Goal: Task Accomplishment & Management: Use online tool/utility

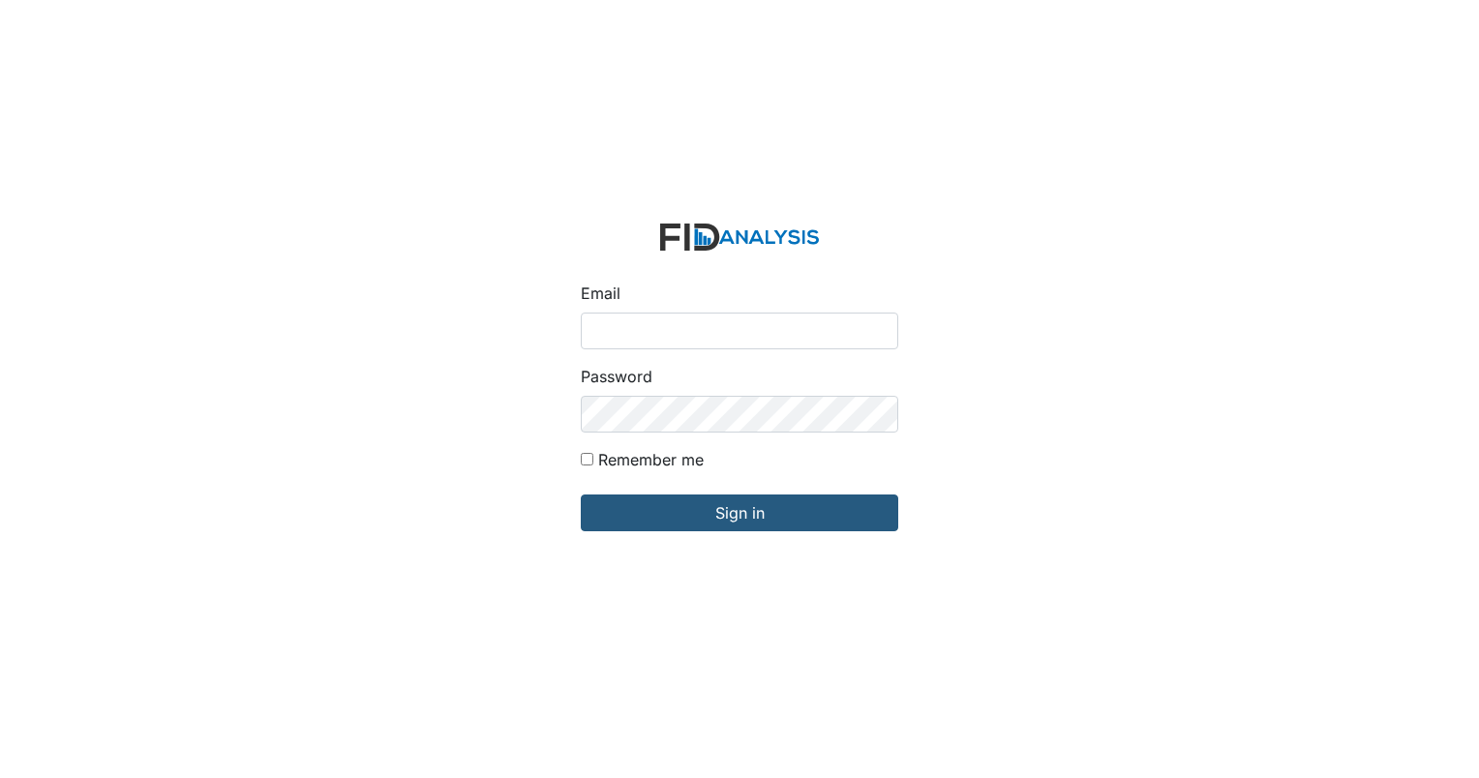
drag, startPoint x: 0, startPoint y: 0, endPoint x: 827, endPoint y: 329, distance: 889.6
click at [827, 329] on input "Email" at bounding box center [739, 331] width 317 height 37
type input "[EMAIL_ADDRESS][DOMAIN_NAME]"
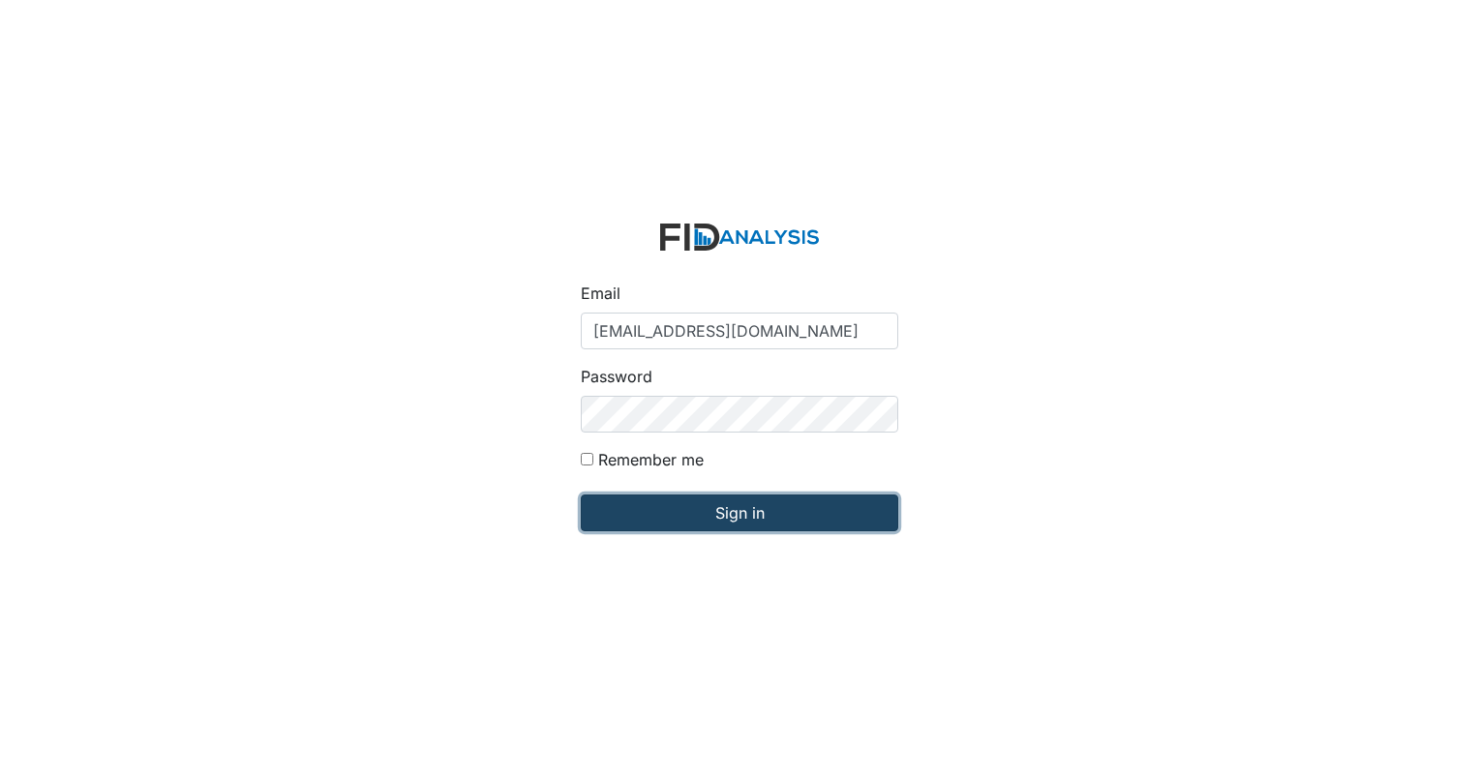
click at [847, 510] on input "Sign in" at bounding box center [739, 513] width 317 height 37
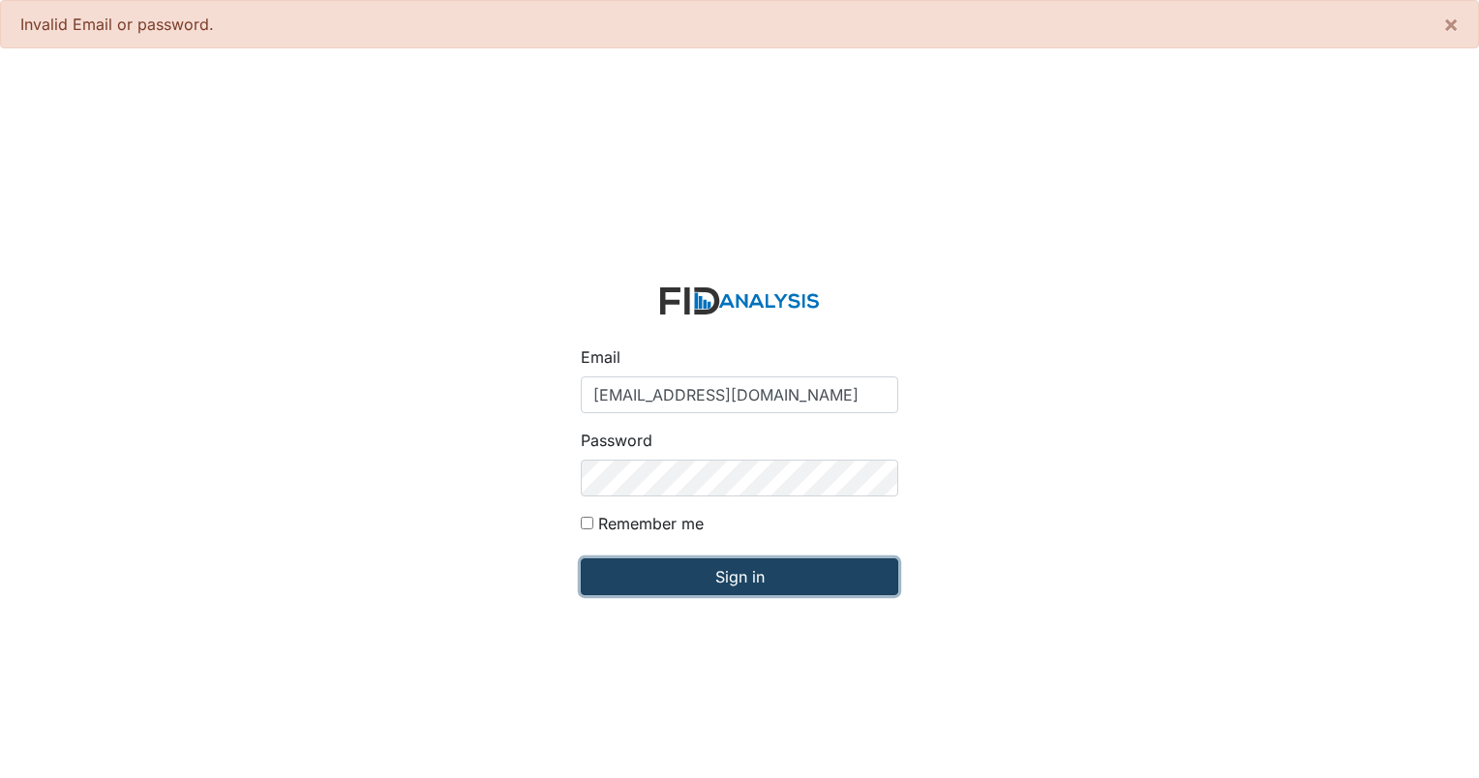
click at [767, 570] on input "Sign in" at bounding box center [739, 576] width 317 height 37
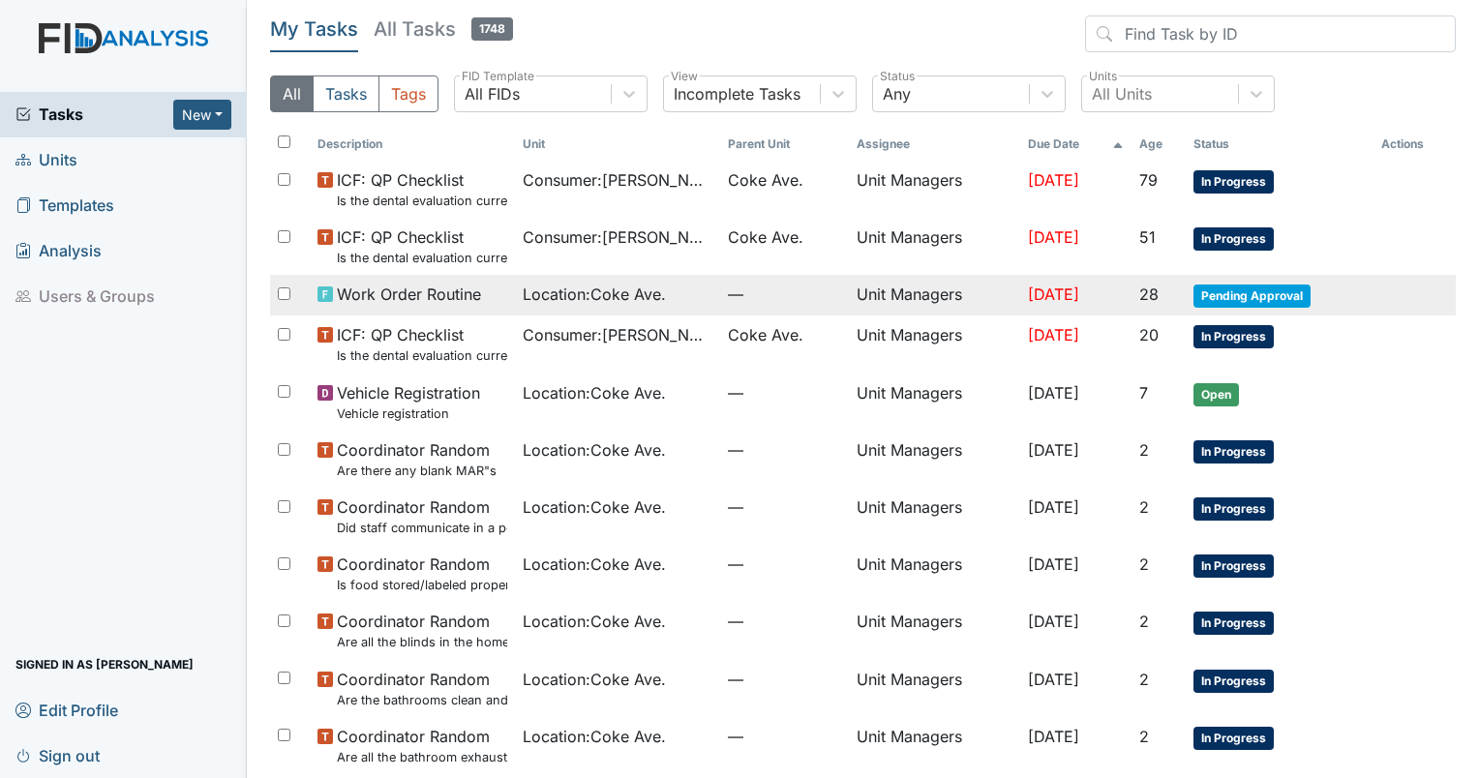
click at [720, 290] on td "—" at bounding box center [784, 295] width 129 height 41
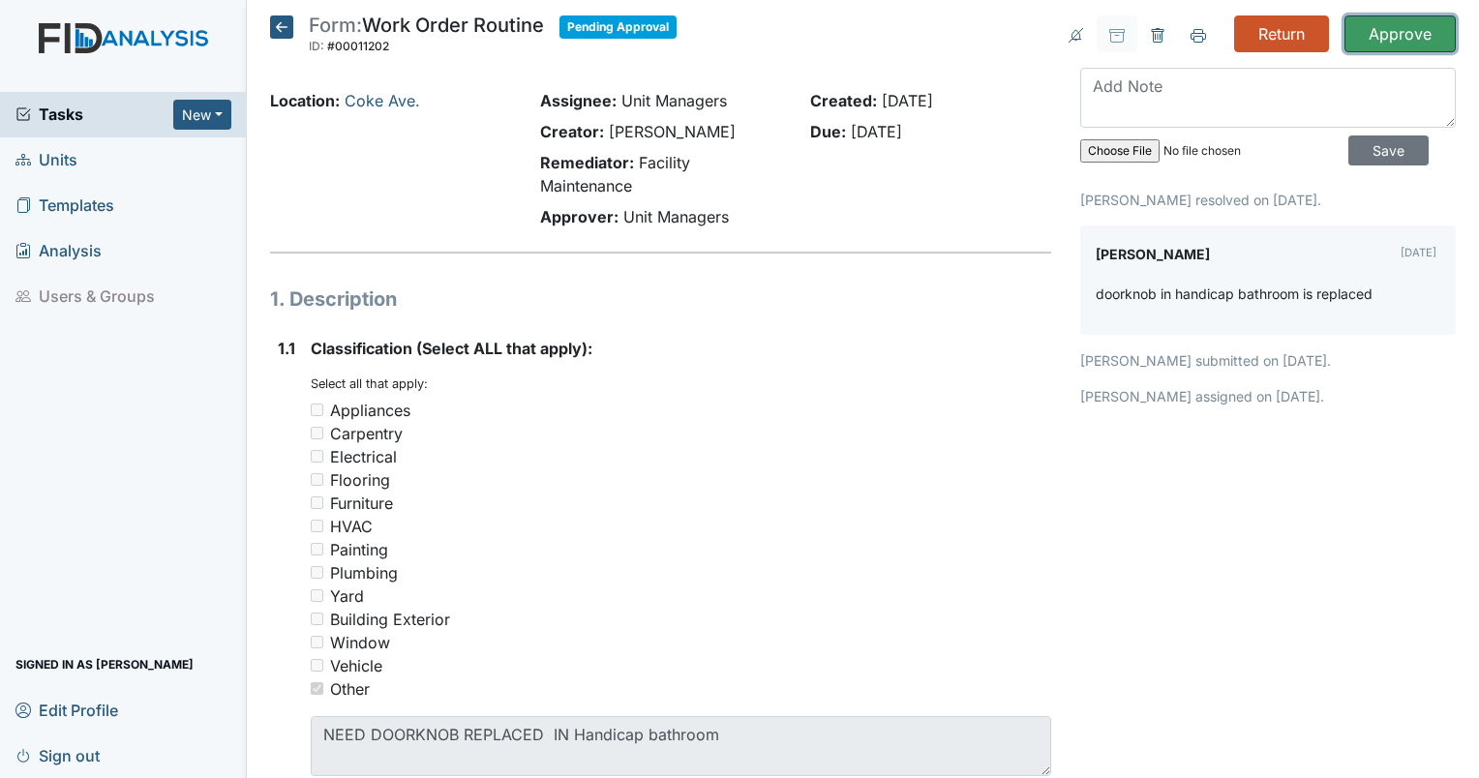
click at [1396, 35] on input "Approve" at bounding box center [1399, 33] width 111 height 37
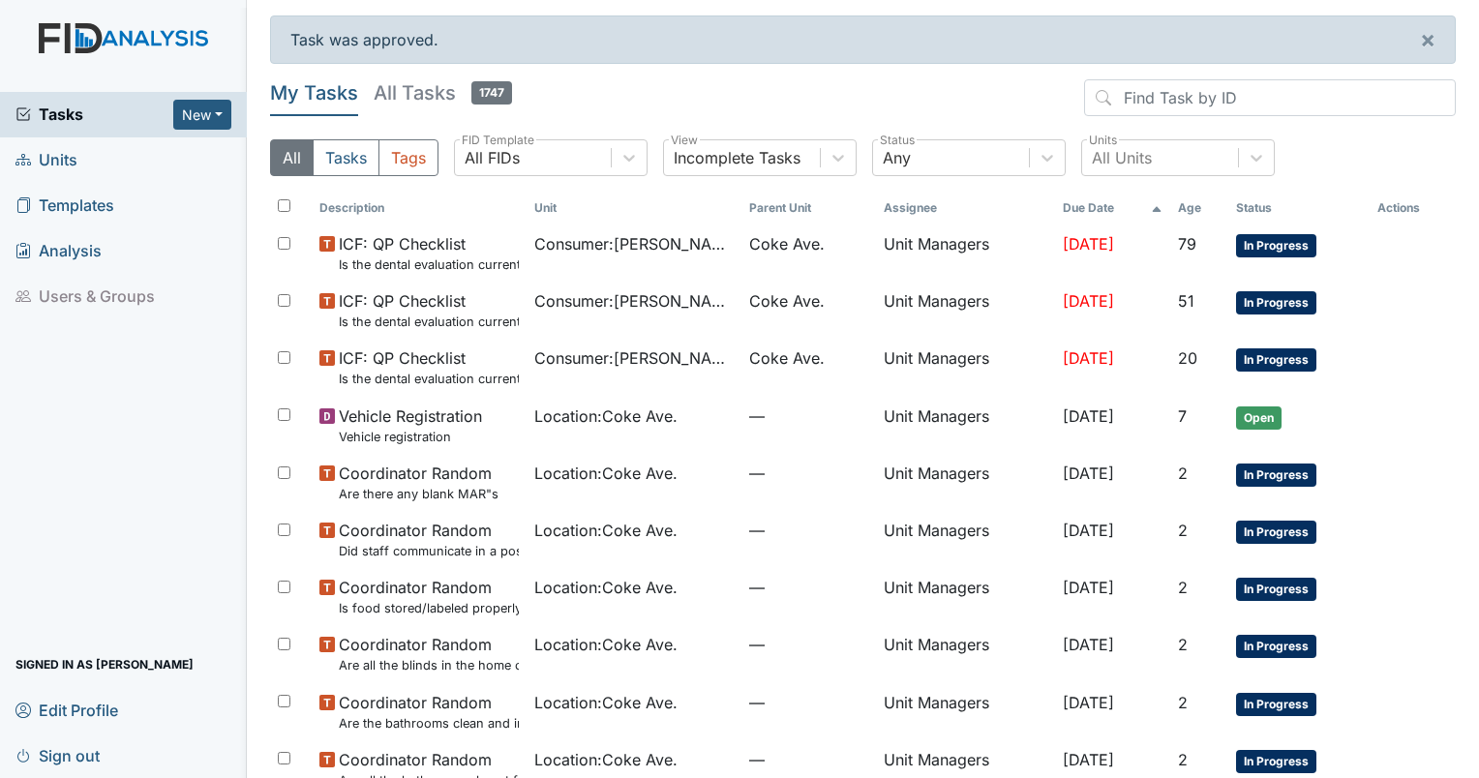
click at [74, 162] on span "Units" at bounding box center [46, 160] width 62 height 30
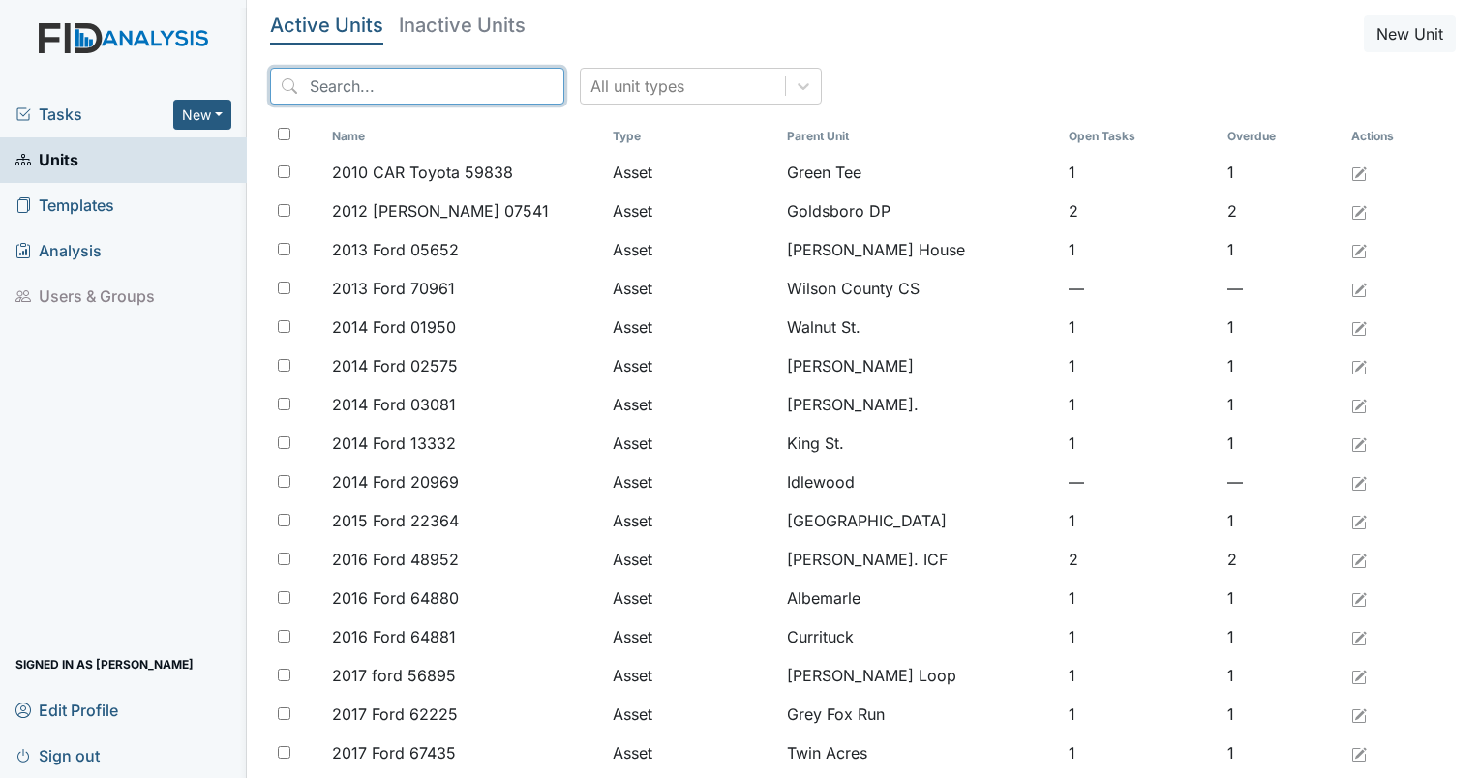
click at [472, 89] on input "search" at bounding box center [417, 86] width 294 height 37
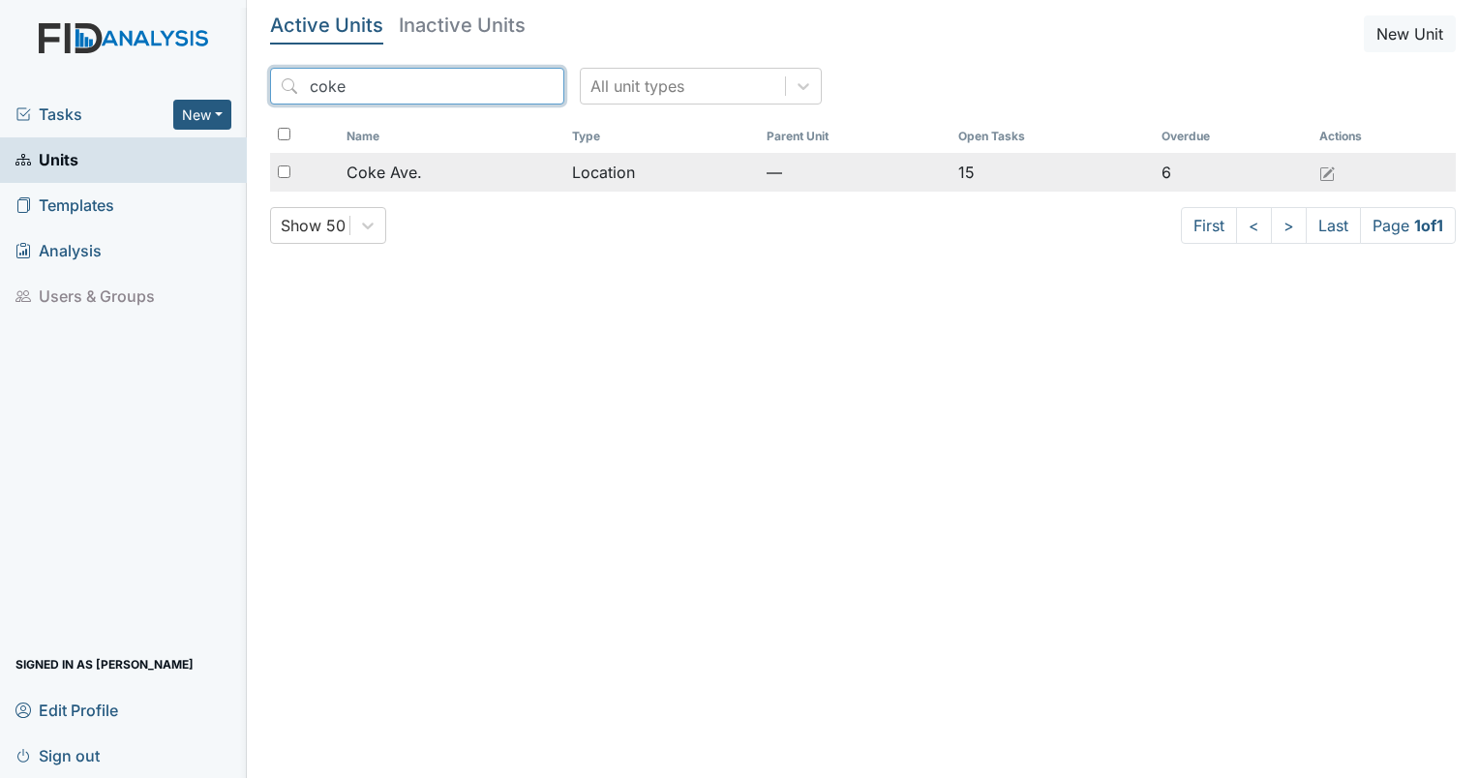
type input "coke"
click at [485, 158] on td "Coke Ave." at bounding box center [452, 172] width 226 height 39
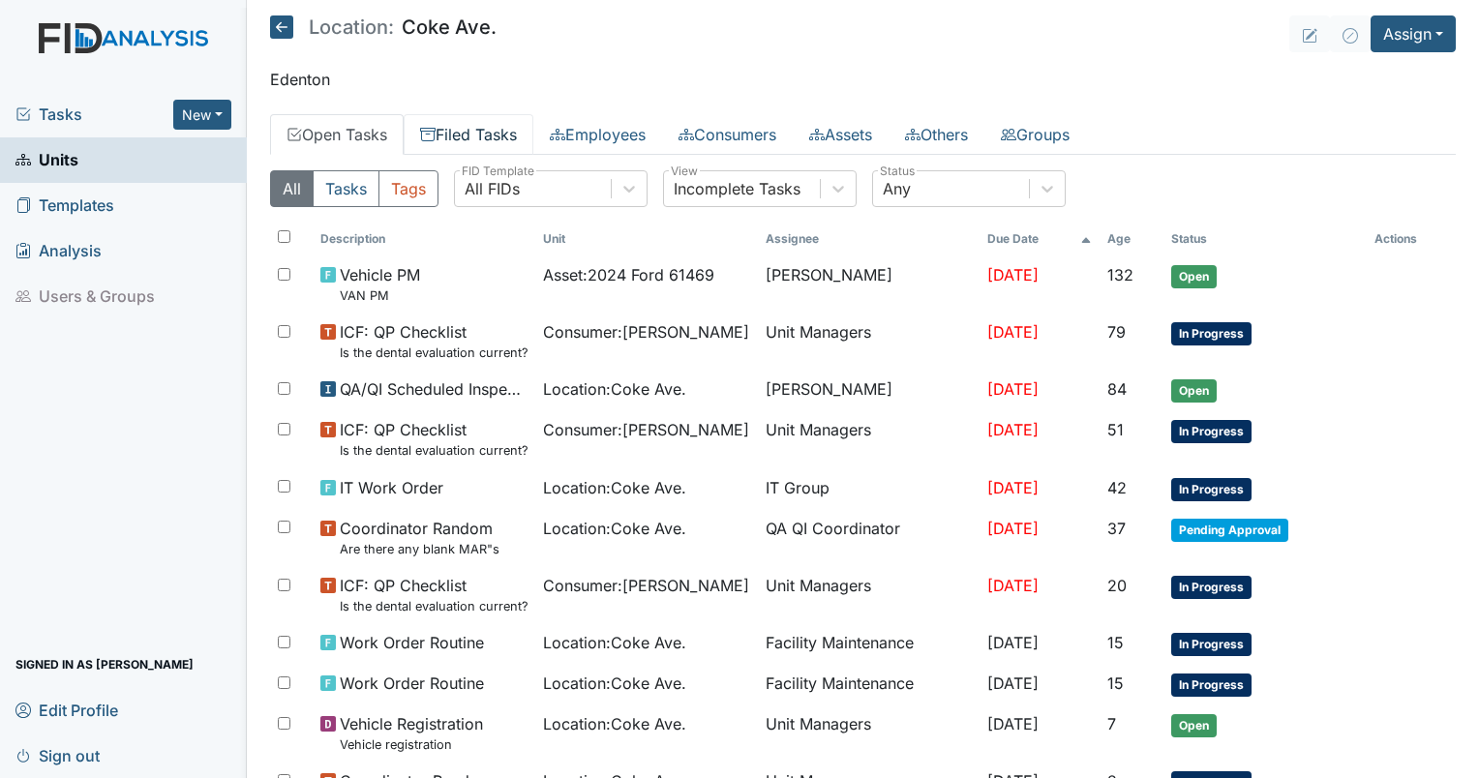
click at [485, 132] on link "Filed Tasks" at bounding box center [469, 134] width 130 height 41
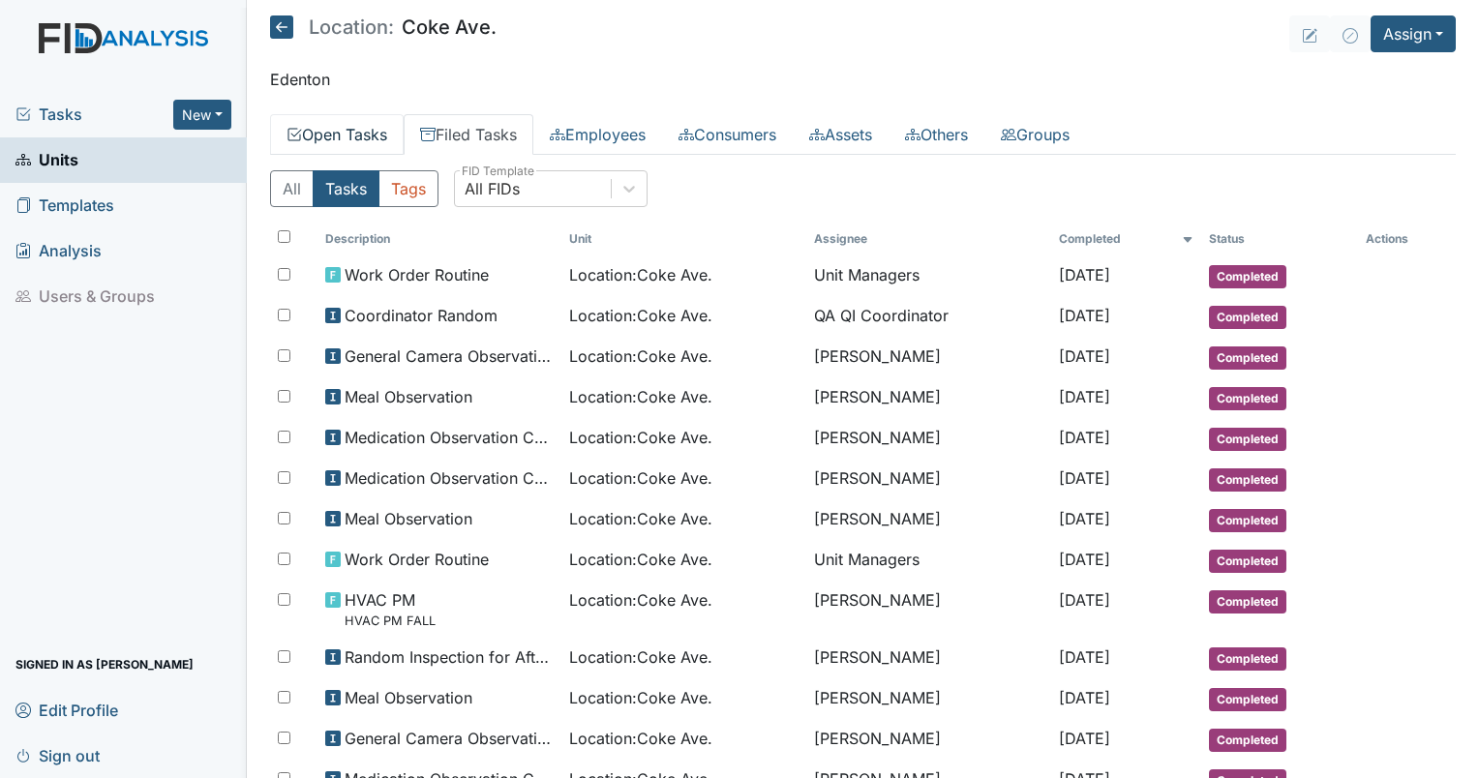
click at [345, 125] on link "Open Tasks" at bounding box center [337, 134] width 134 height 41
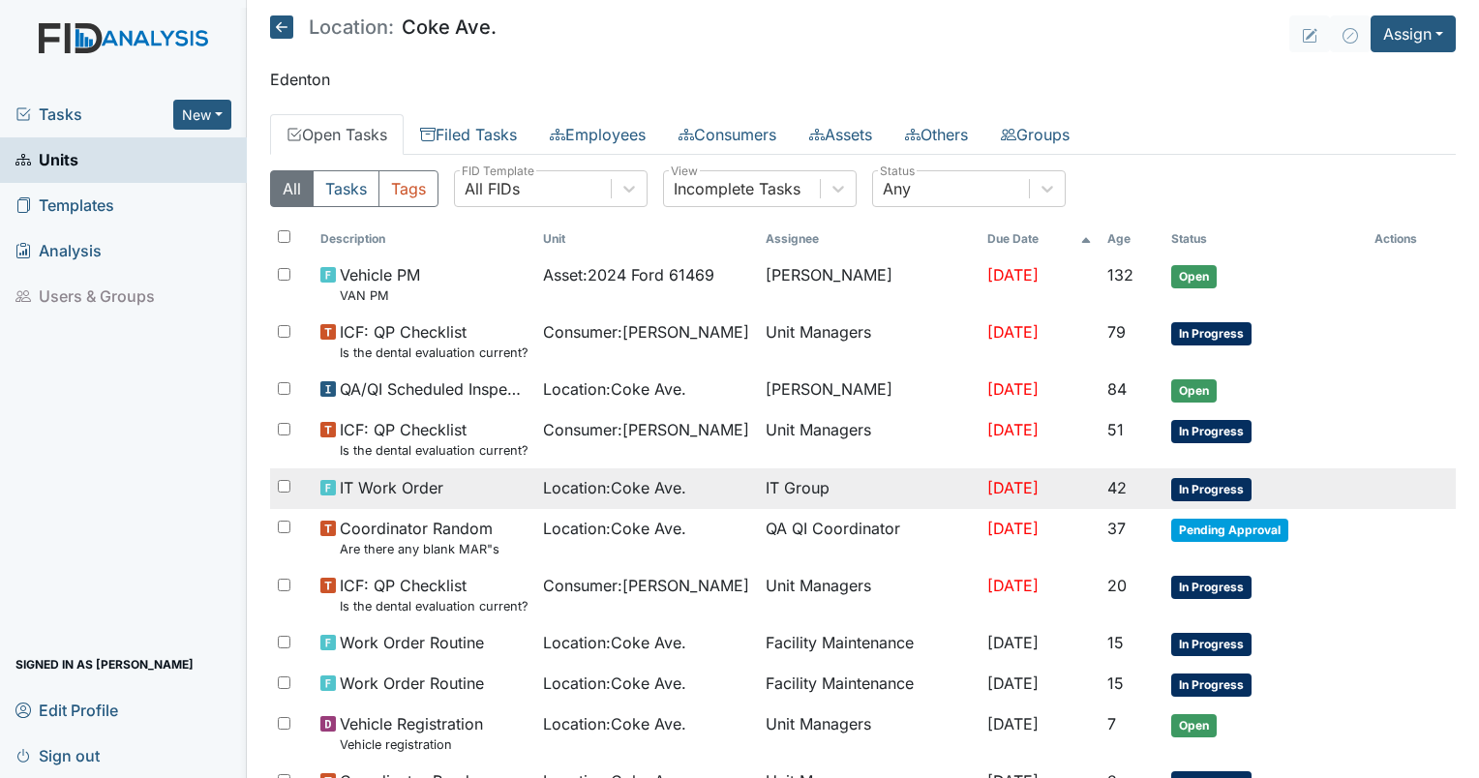
click at [1209, 484] on span "In Progress" at bounding box center [1211, 489] width 80 height 23
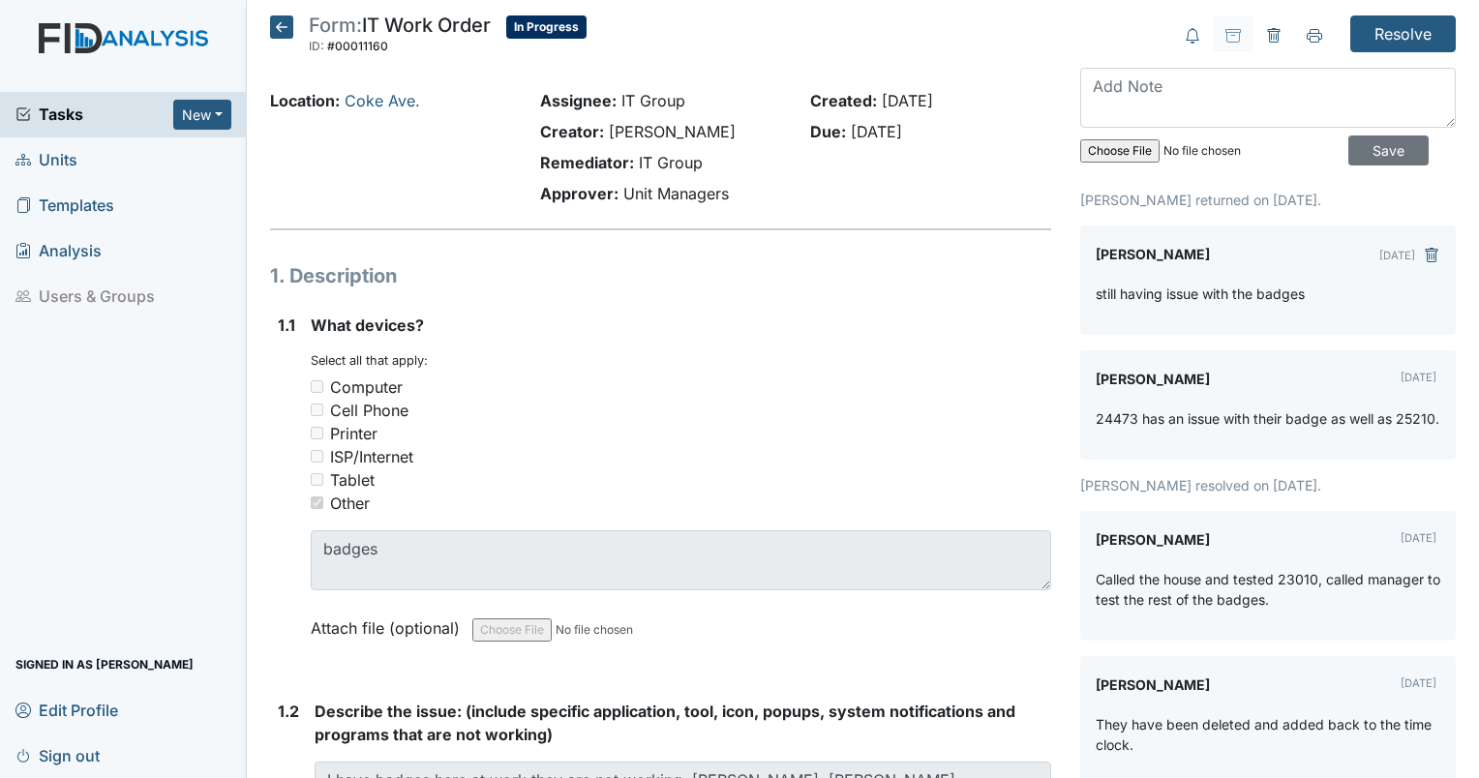
click at [284, 27] on icon at bounding box center [281, 26] width 23 height 23
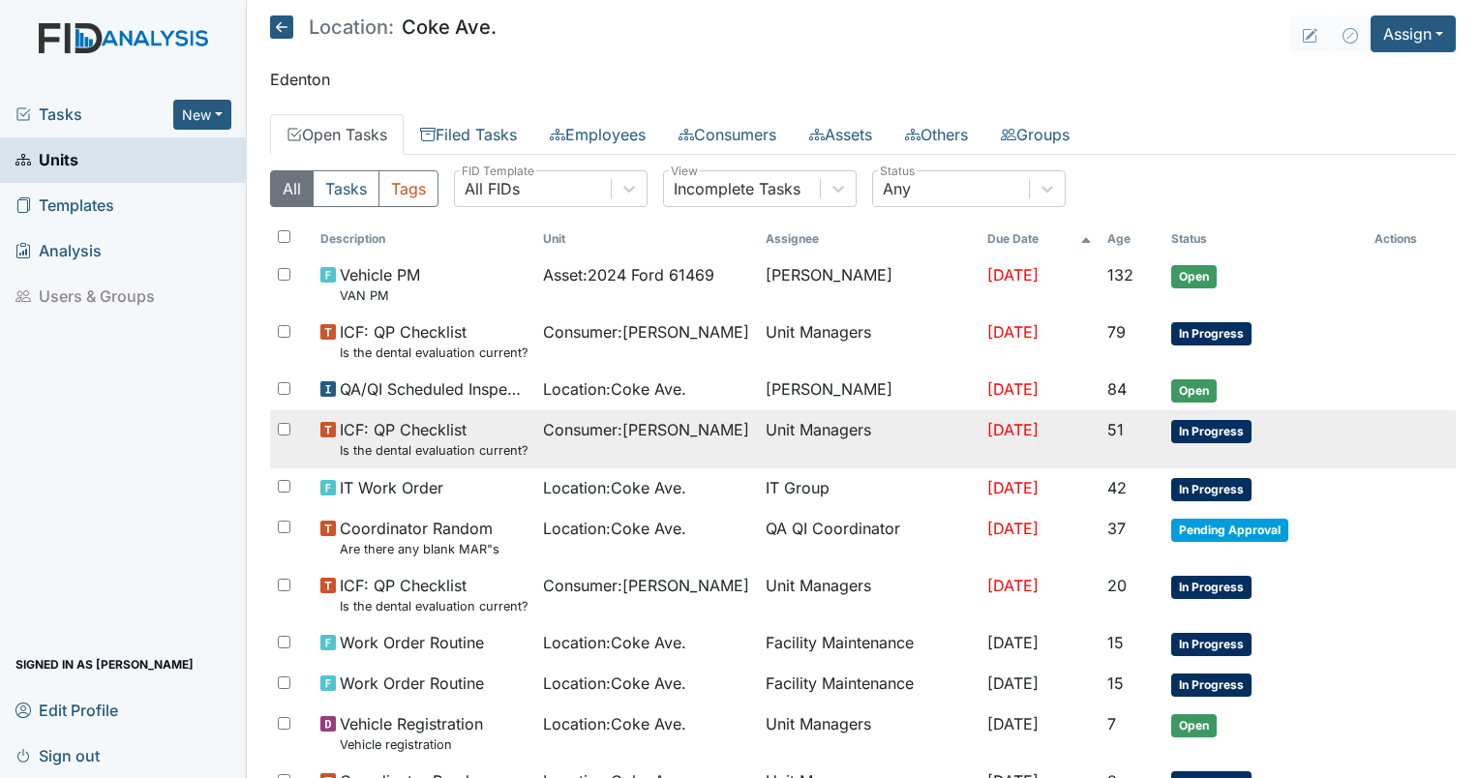
click at [1037, 422] on span "[DATE]" at bounding box center [1012, 429] width 51 height 19
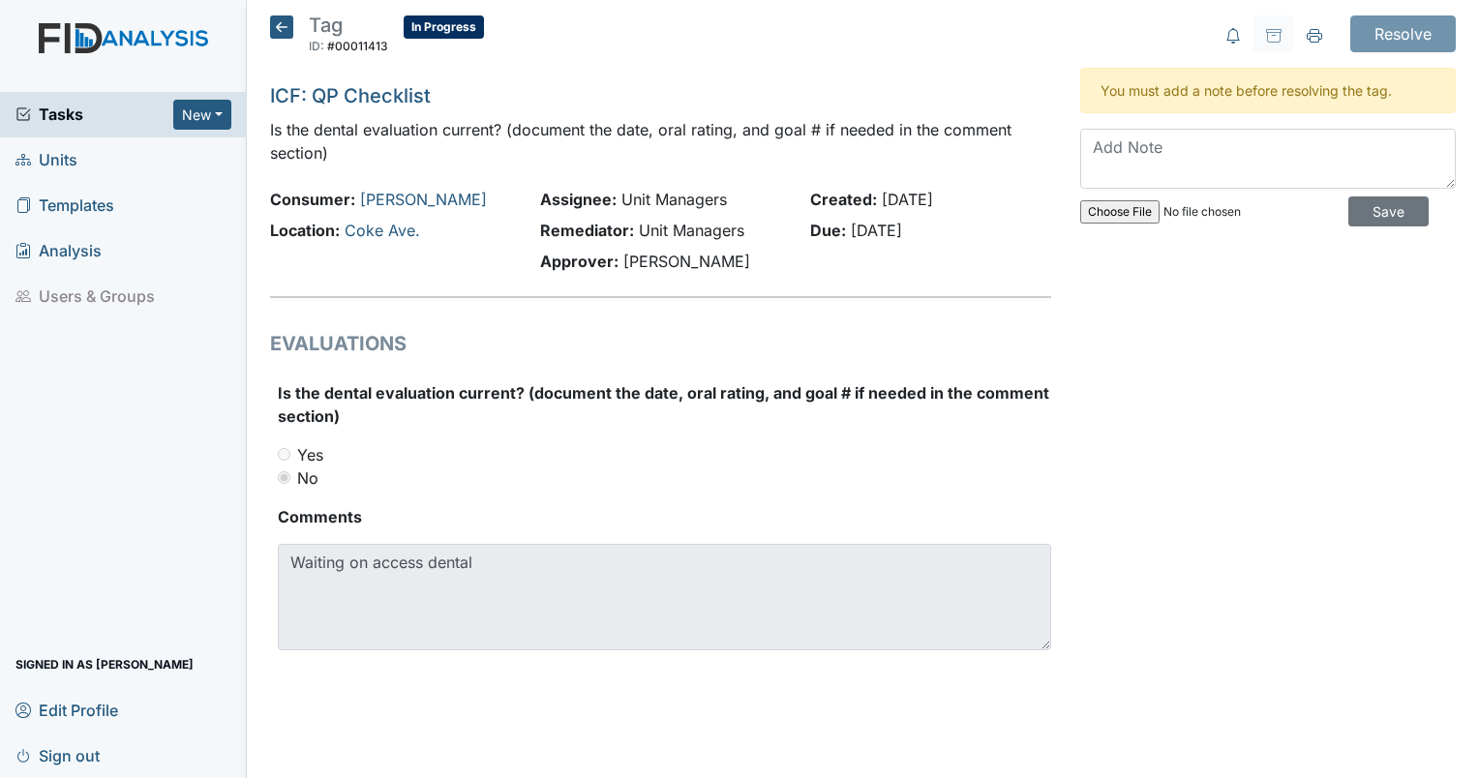
click at [285, 32] on icon at bounding box center [281, 26] width 23 height 23
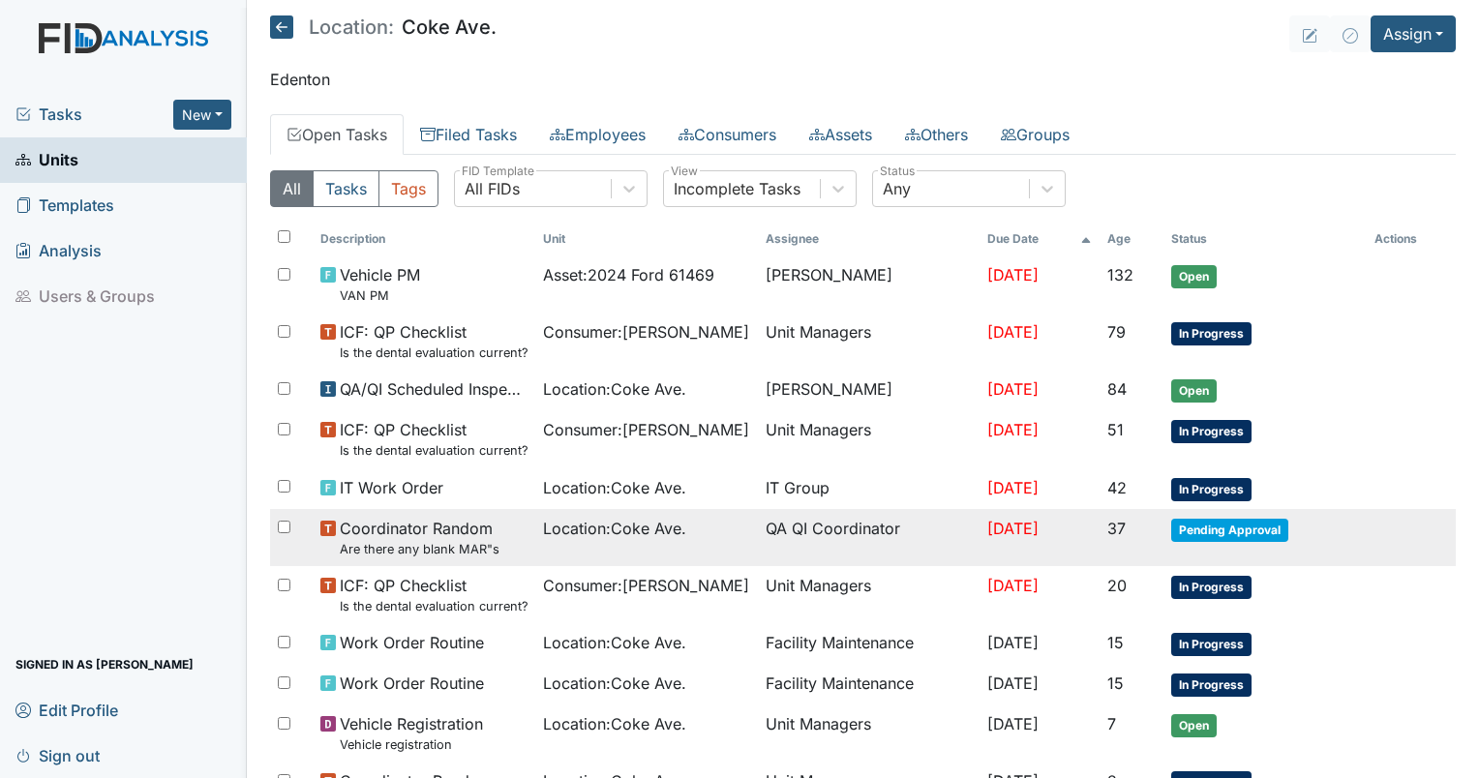
click at [1042, 509] on td "[DATE]" at bounding box center [1039, 537] width 120 height 57
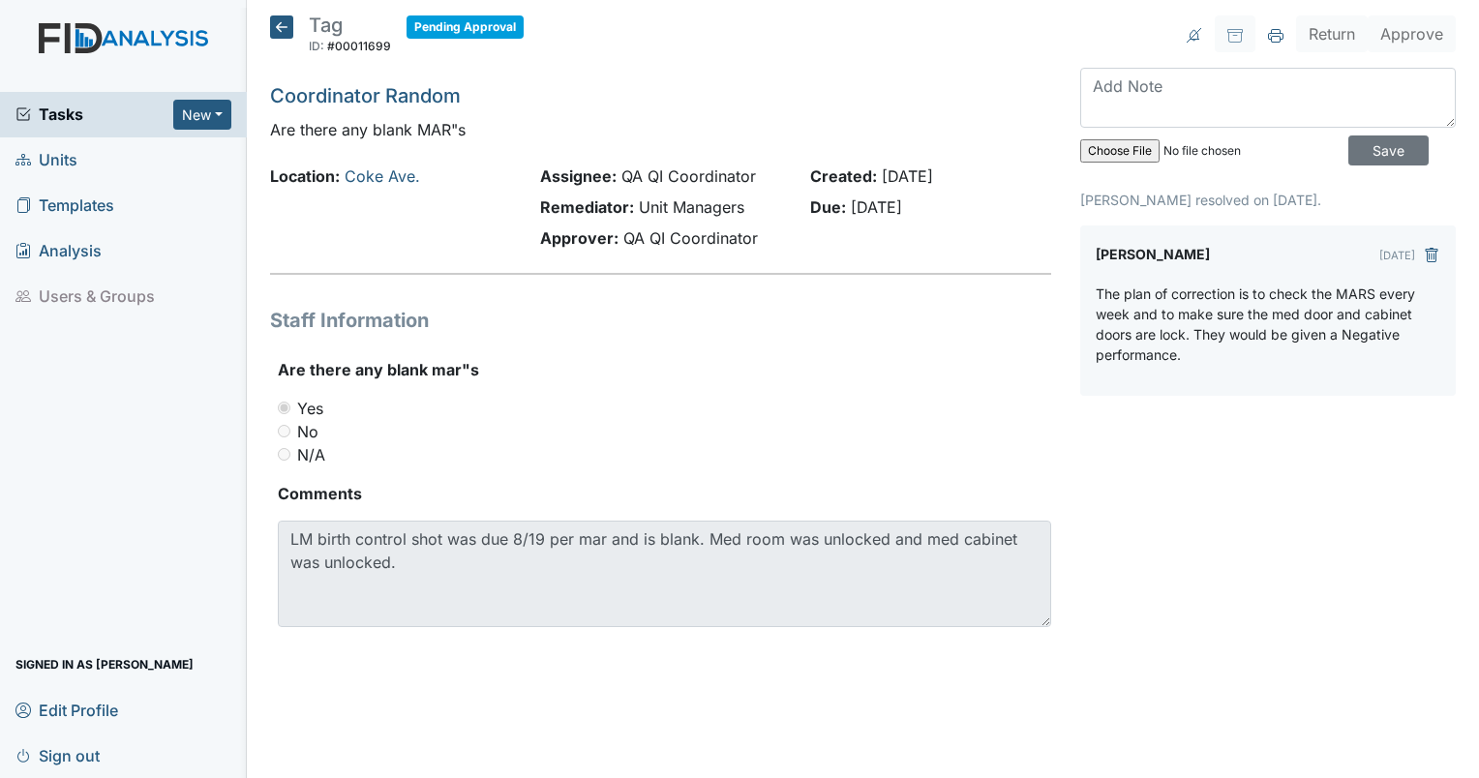
click at [289, 25] on icon at bounding box center [281, 26] width 23 height 23
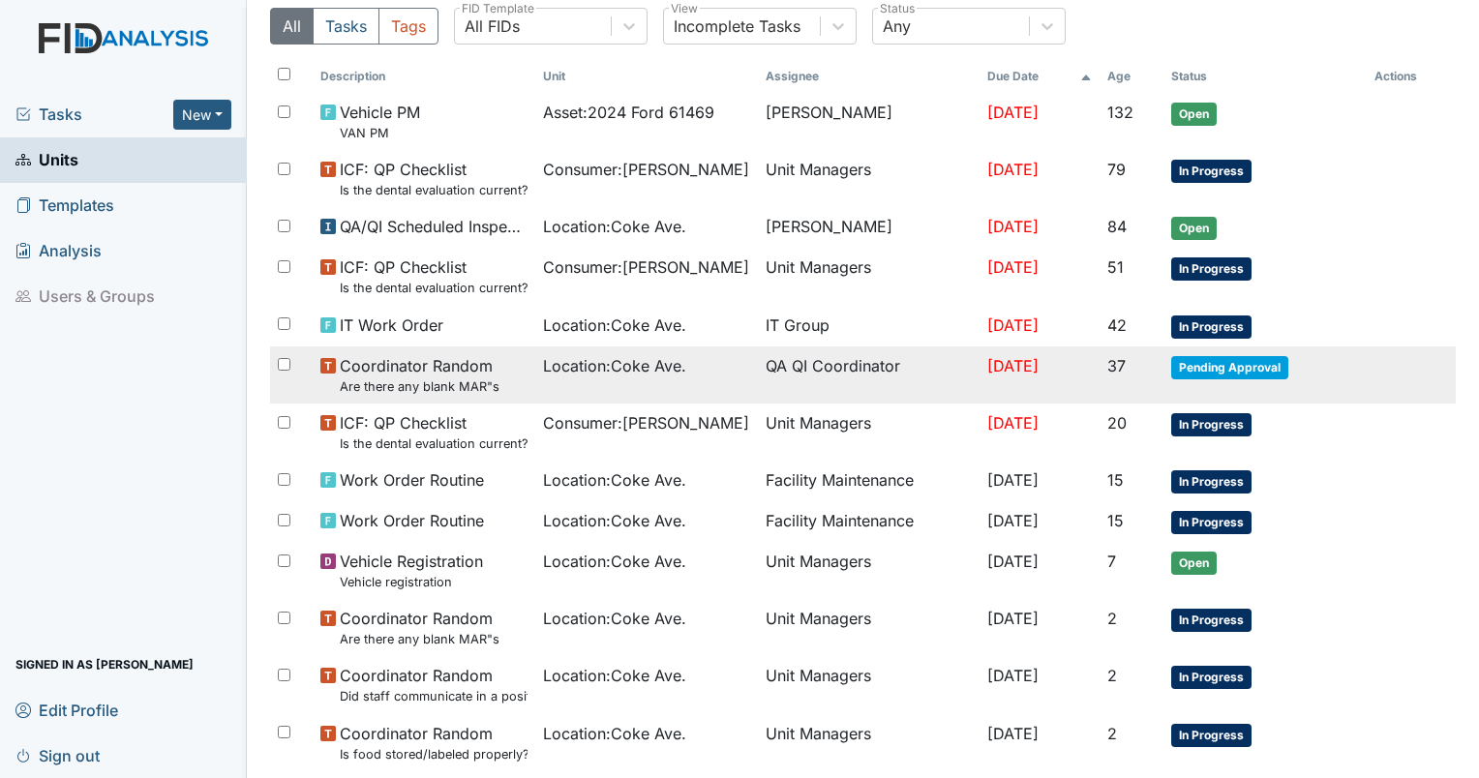
scroll to position [194, 0]
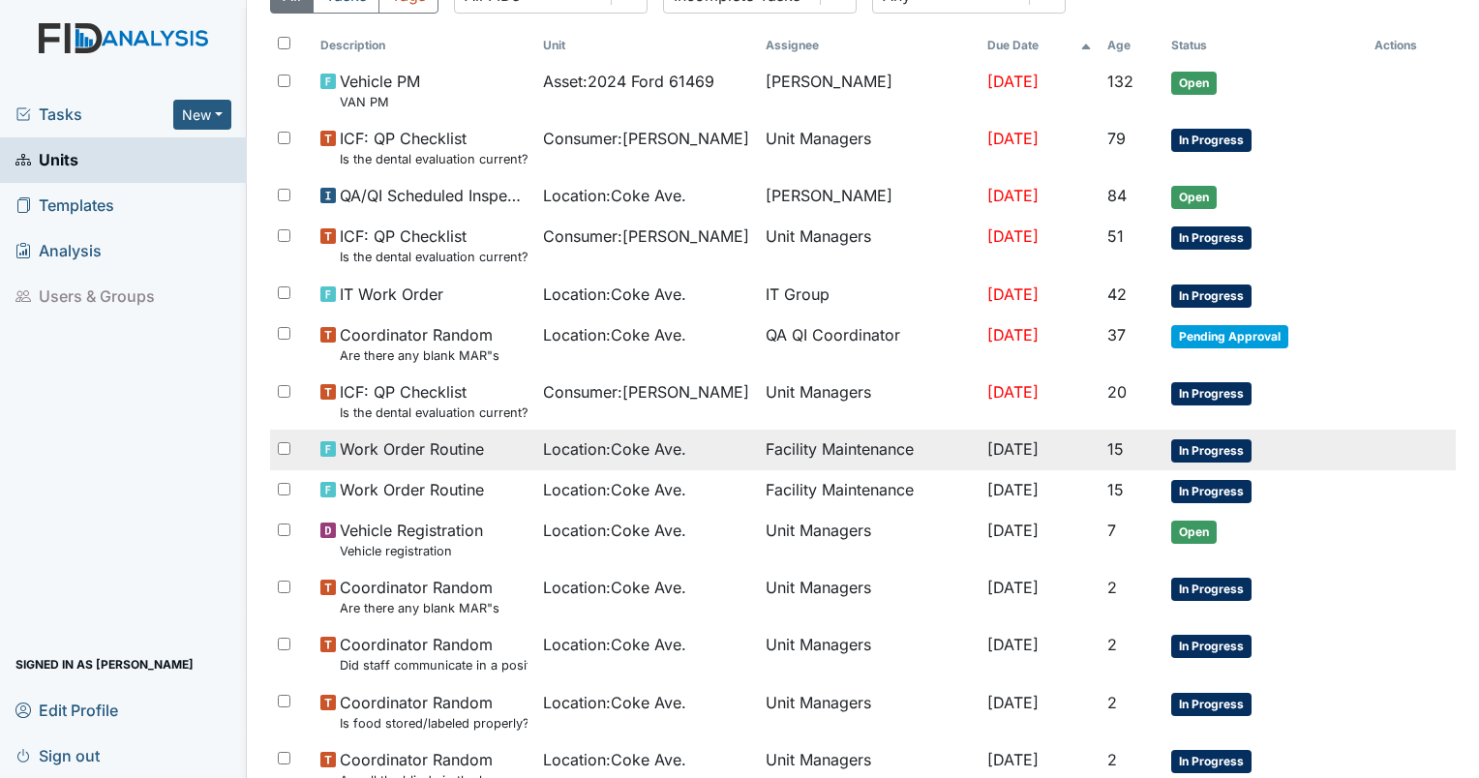
click at [851, 451] on td "Facility Maintenance" at bounding box center [869, 450] width 223 height 41
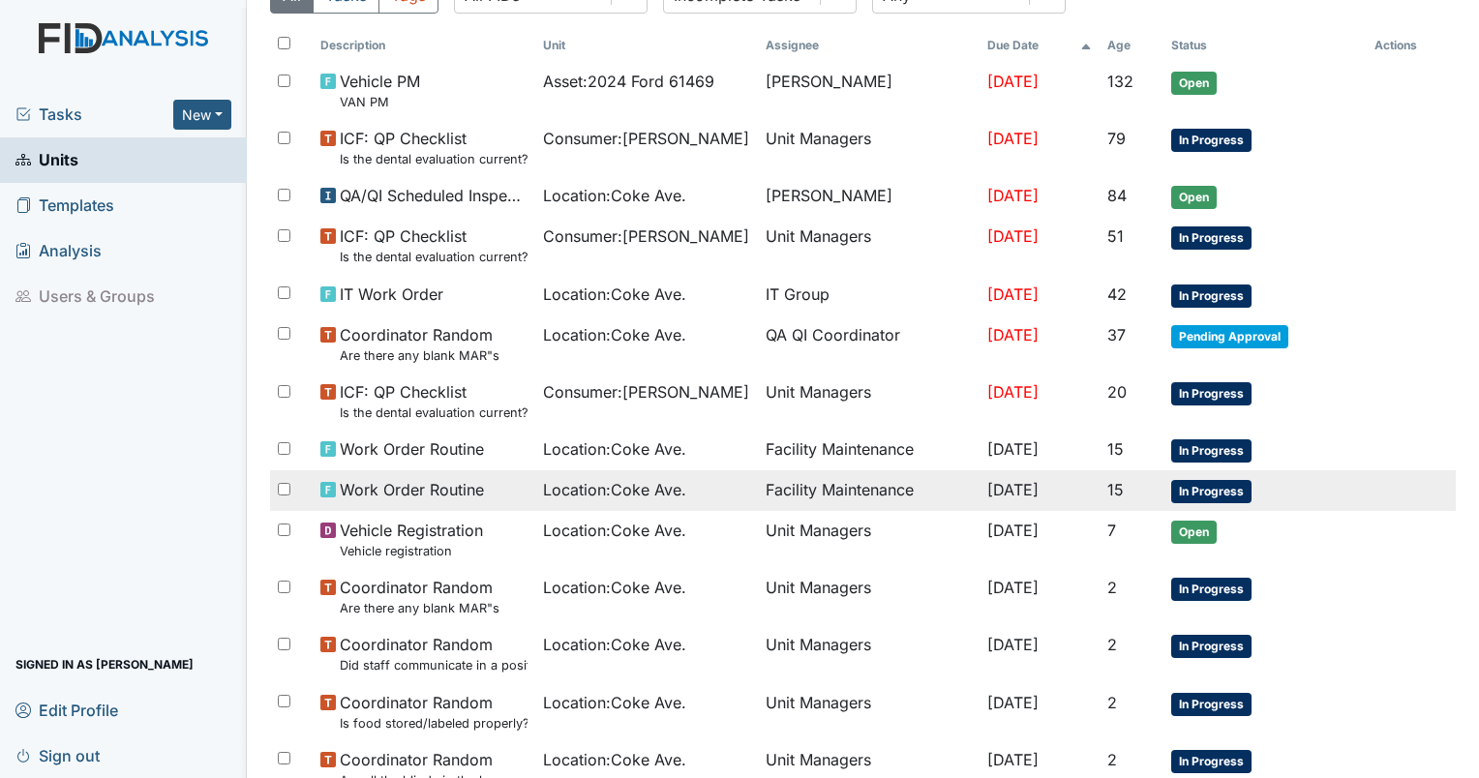
click at [763, 482] on td "Facility Maintenance" at bounding box center [869, 490] width 223 height 41
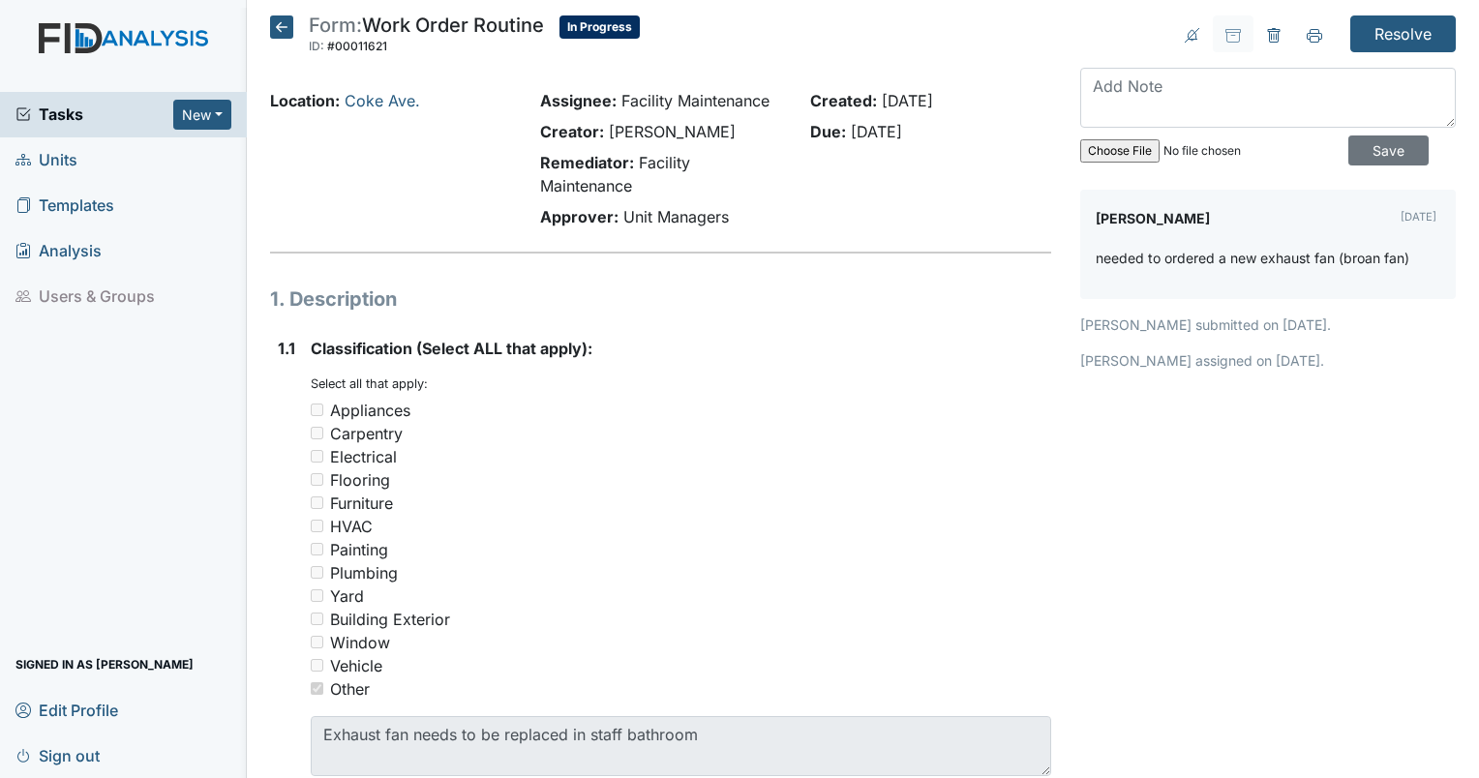
click at [288, 29] on icon at bounding box center [281, 26] width 23 height 23
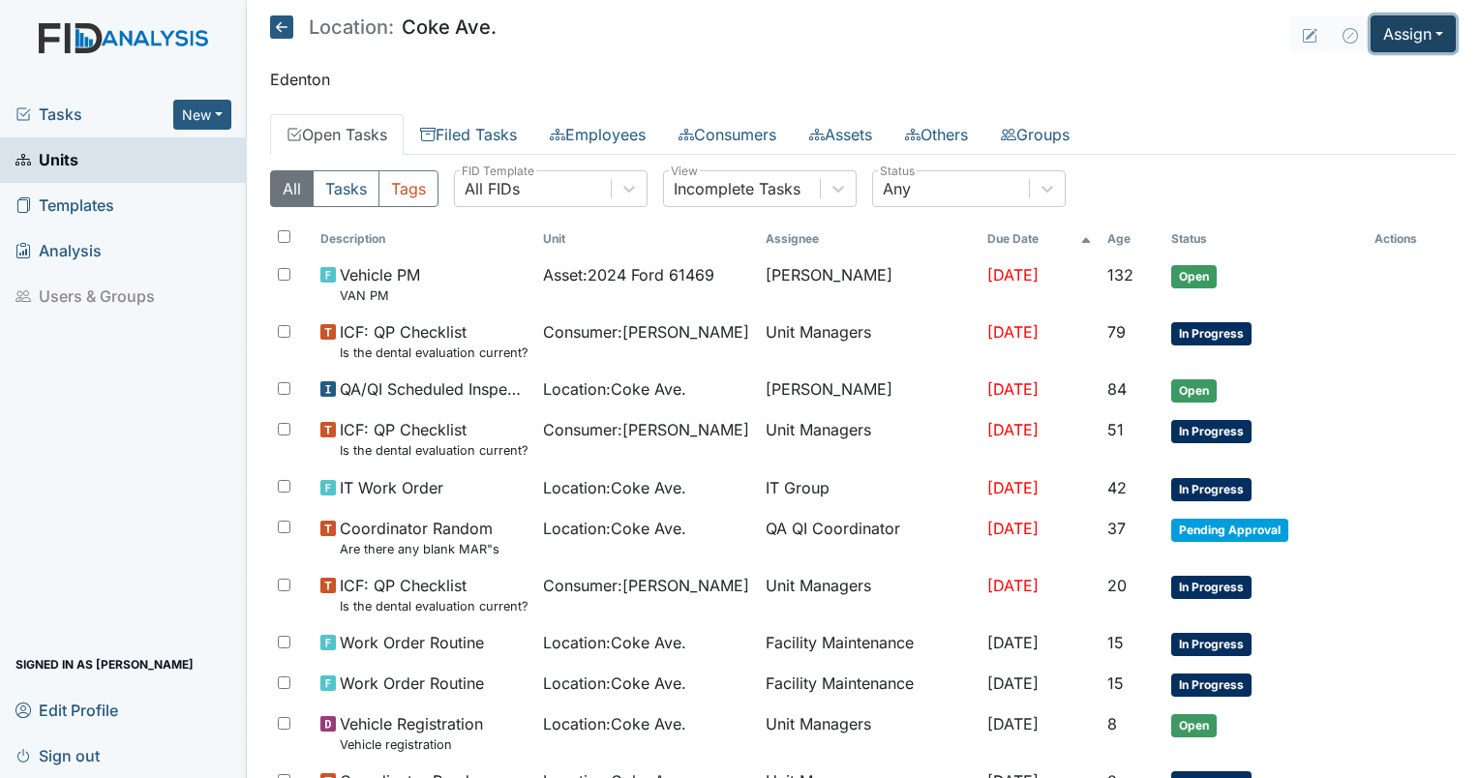
click at [1403, 40] on button "Assign" at bounding box center [1412, 33] width 85 height 37
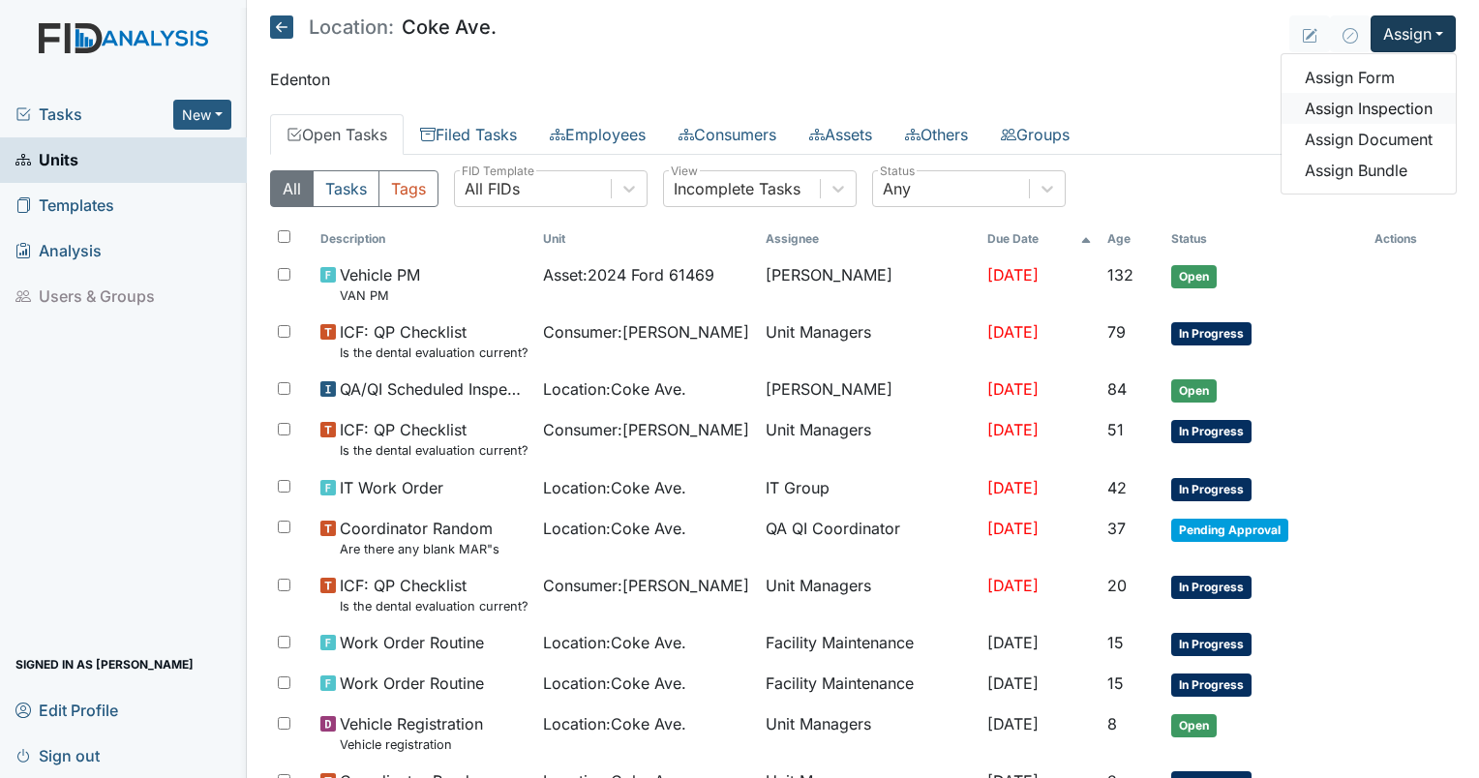
click at [1320, 109] on link "Assign Inspection" at bounding box center [1368, 108] width 174 height 31
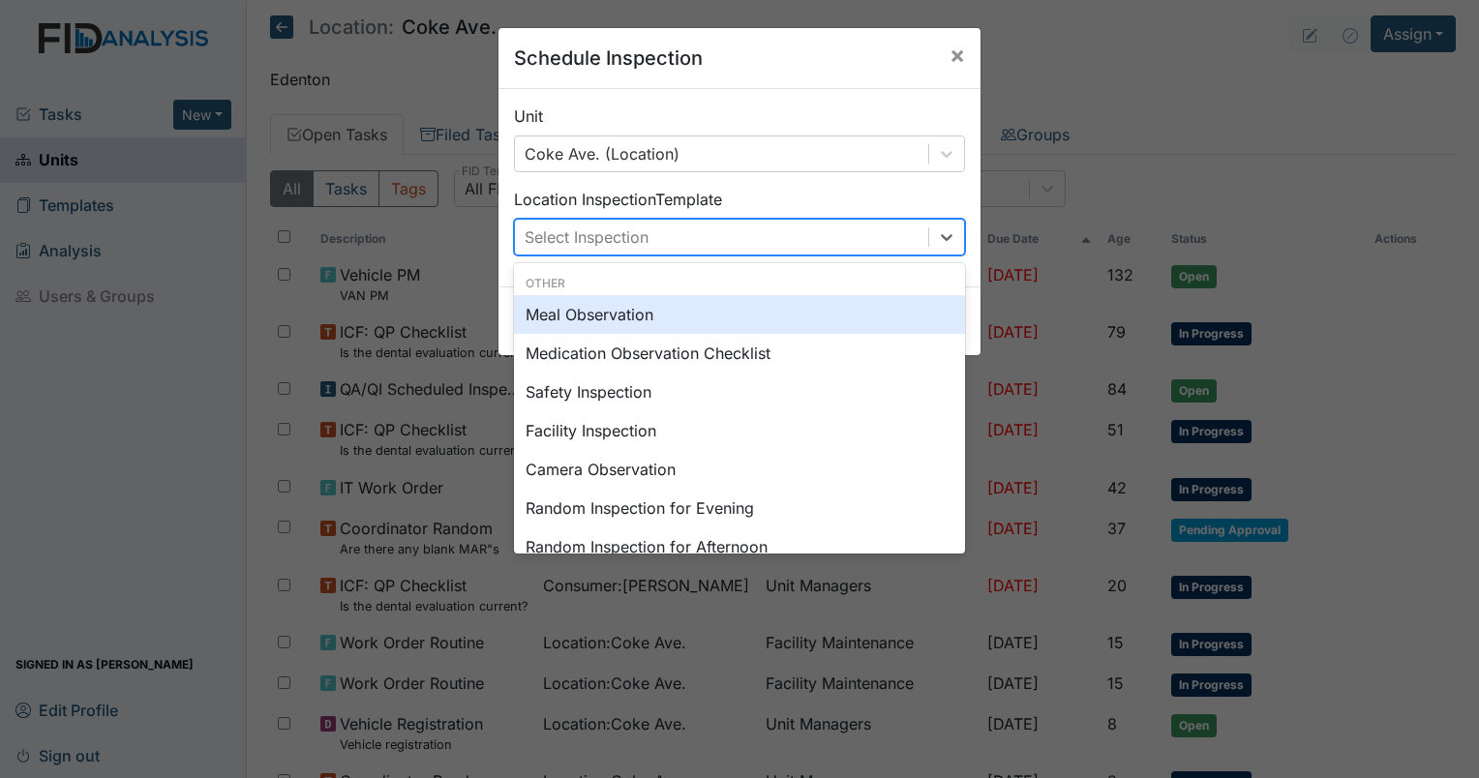
click at [883, 246] on div "Select Inspection" at bounding box center [721, 237] width 413 height 35
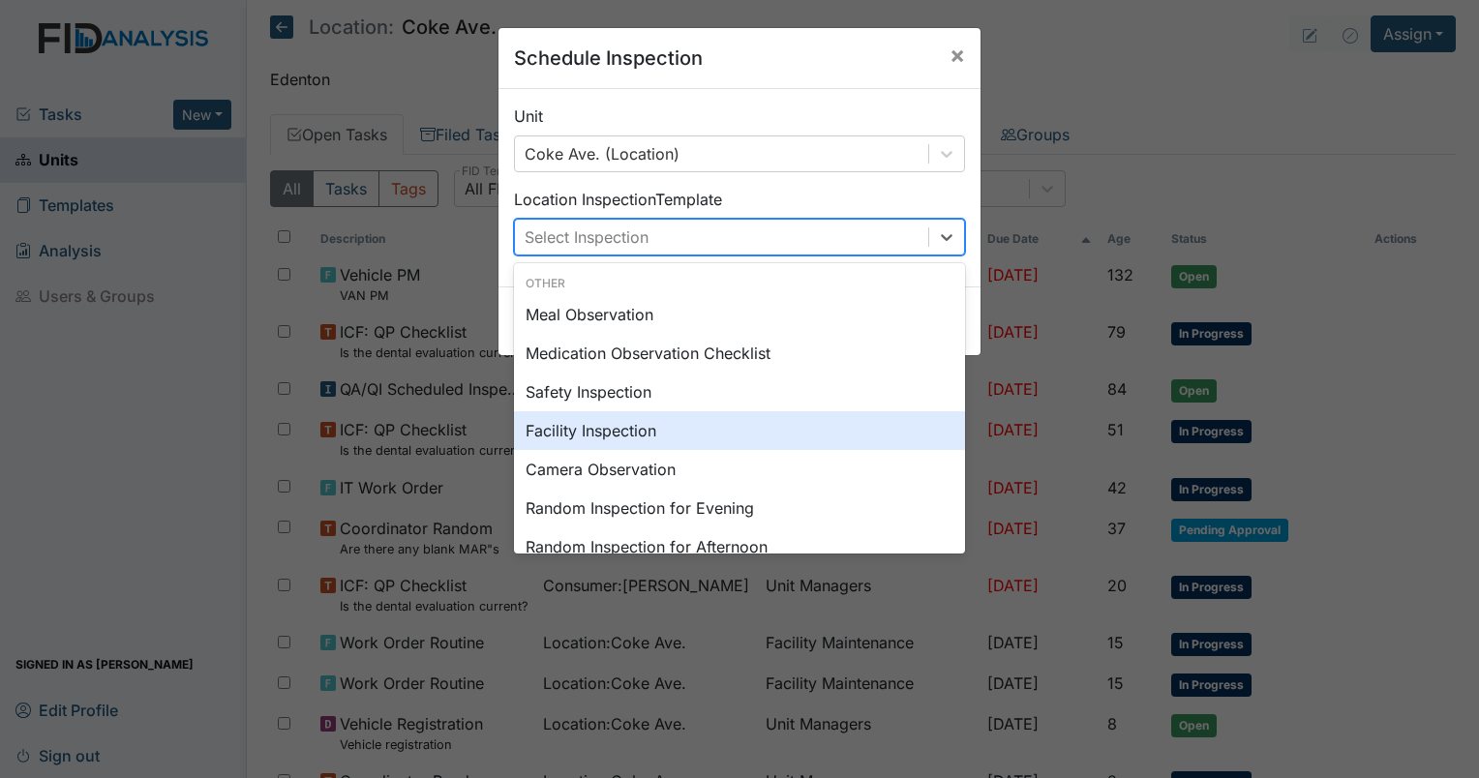
click at [768, 435] on div "Facility Inspection" at bounding box center [739, 430] width 451 height 39
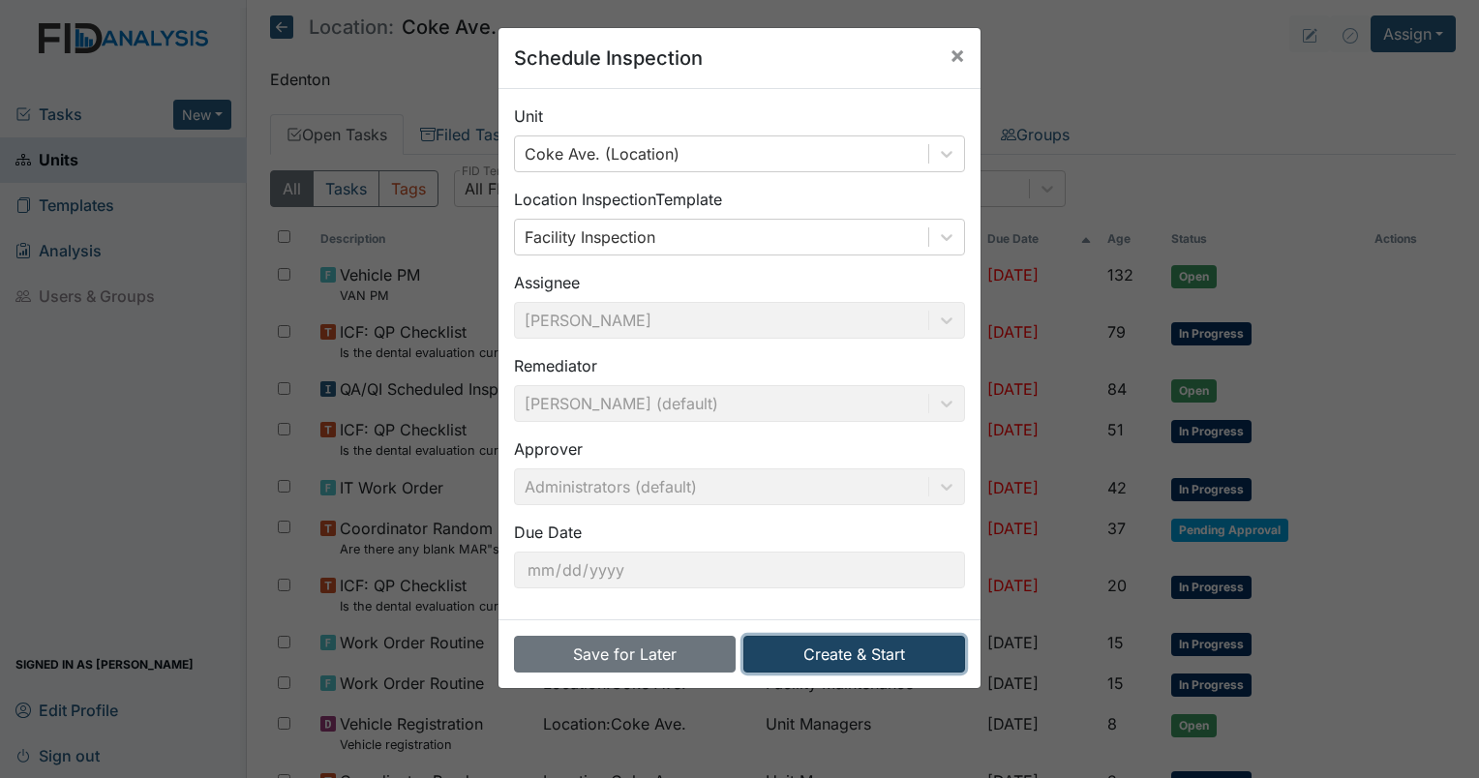
click at [801, 661] on button "Create & Start" at bounding box center [854, 654] width 222 height 37
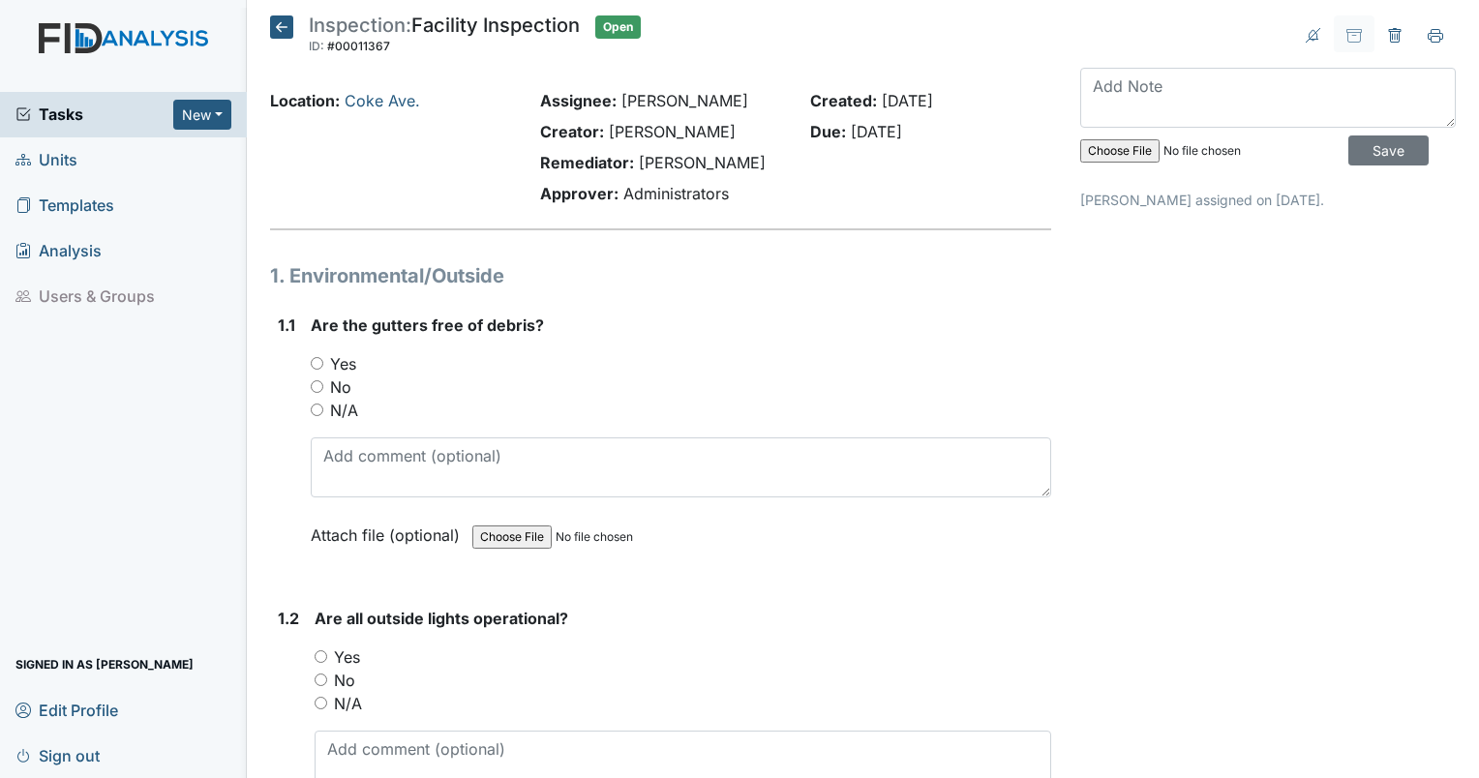
click at [315, 367] on input "Yes" at bounding box center [317, 363] width 13 height 13
radio input "true"
click at [315, 367] on input "Yes" at bounding box center [317, 363] width 13 height 13
click at [314, 388] on input "No" at bounding box center [317, 386] width 13 height 13
radio input "true"
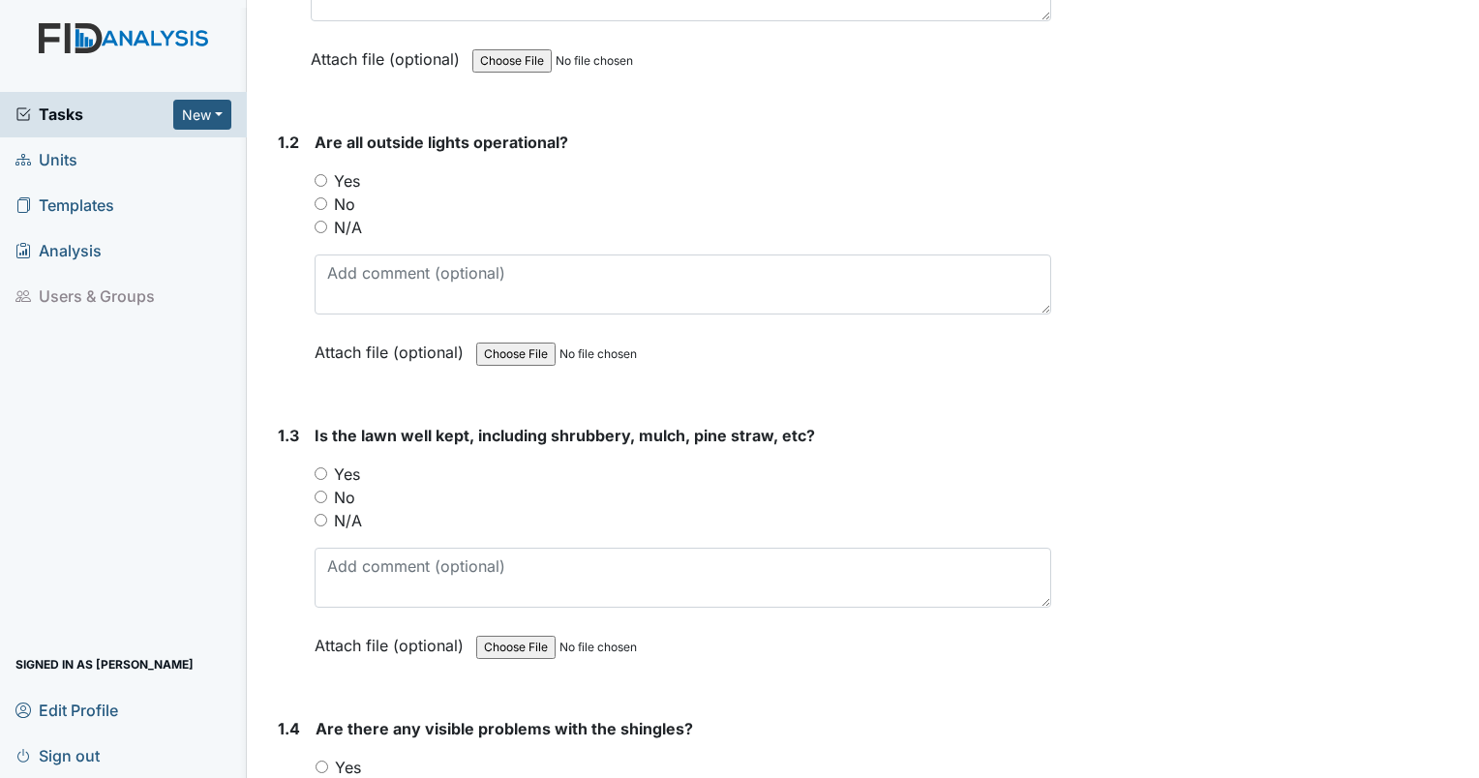
scroll to position [484, 0]
